Goal: Go to known website: Access a specific website the user already knows

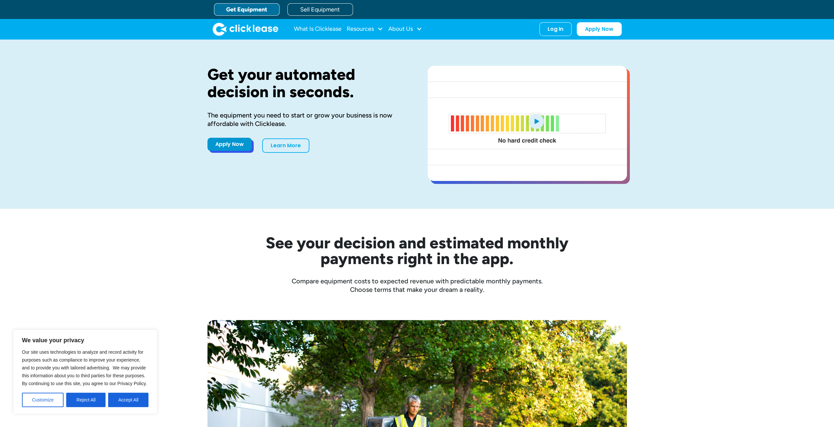
click at [225, 147] on link "Apply Now" at bounding box center [229, 144] width 44 height 13
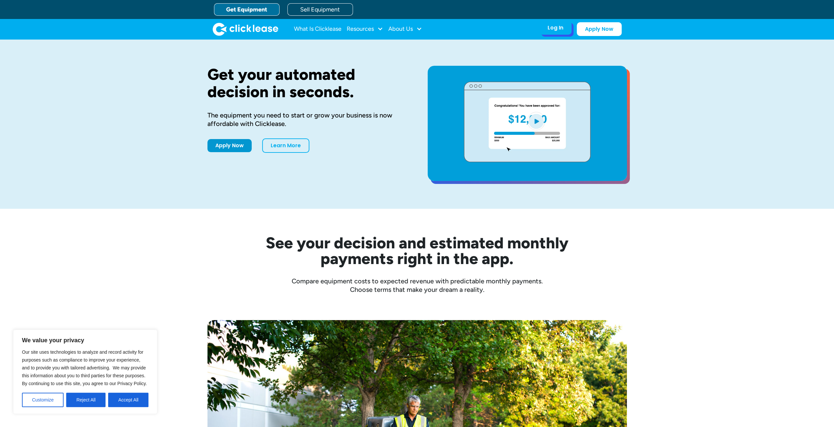
click at [563, 27] on div "Log In Account login I use Clicklease to get my equipment Partner Portal I offe…" at bounding box center [555, 28] width 32 height 14
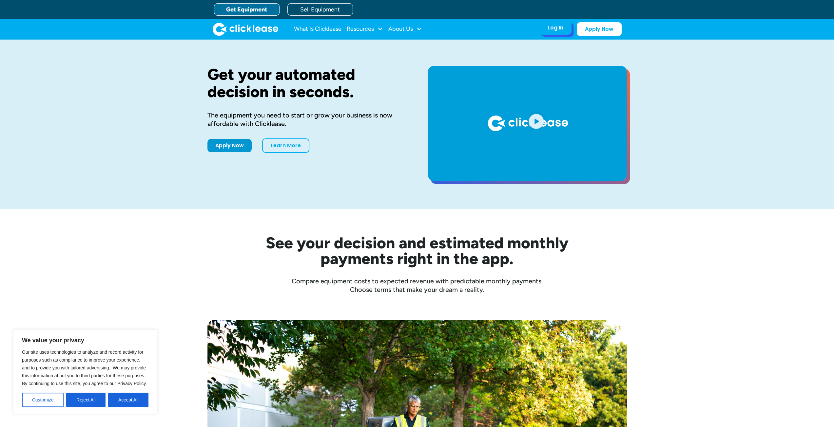
click at [562, 27] on div "Log In" at bounding box center [555, 28] width 16 height 7
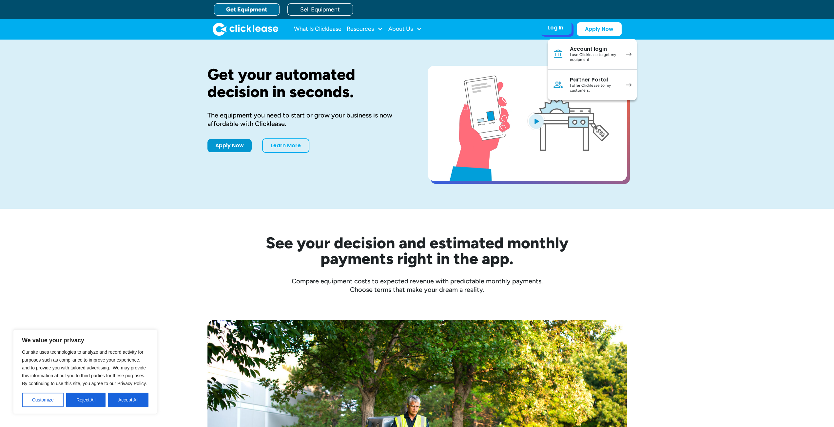
click at [580, 79] on div "Partner Portal" at bounding box center [594, 80] width 49 height 7
